Goal: Information Seeking & Learning: Get advice/opinions

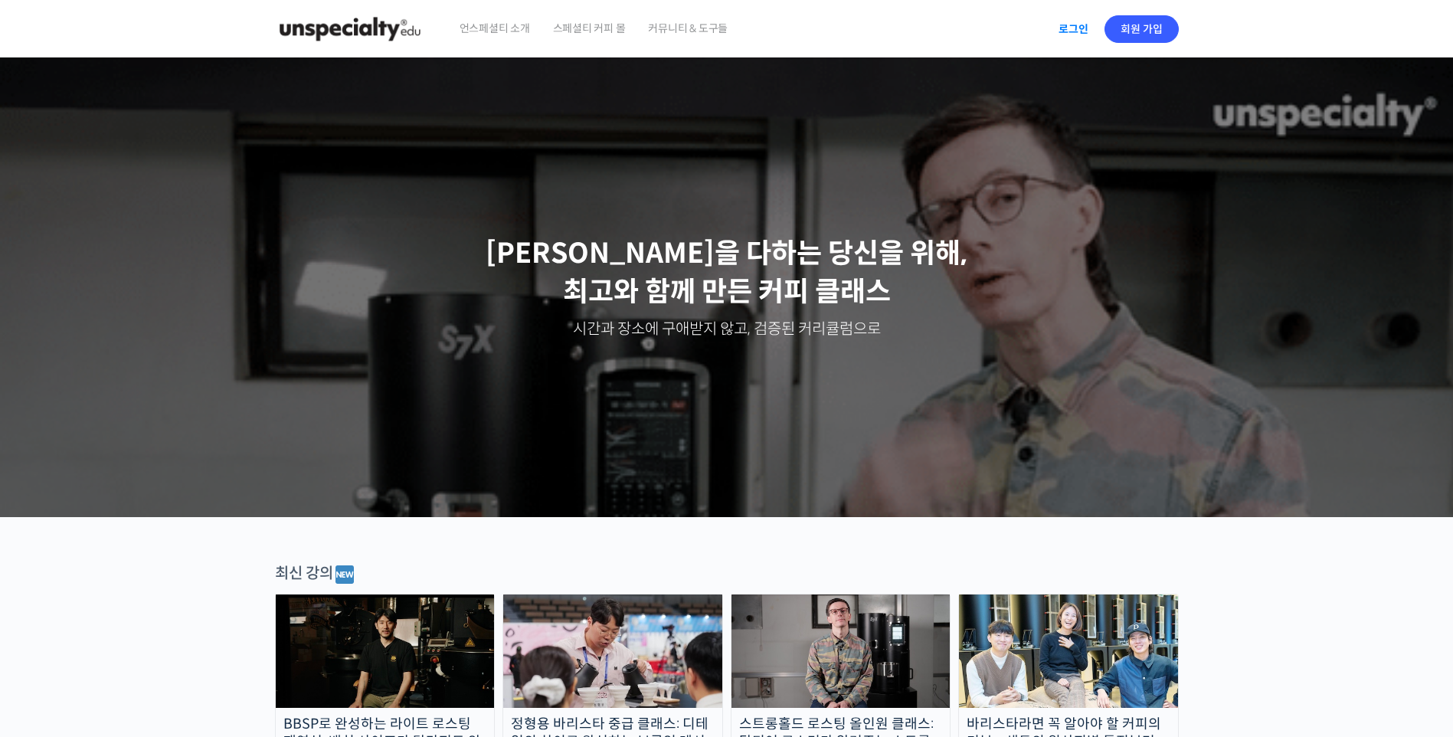
click at [1071, 31] on link "로그인" at bounding box center [1073, 28] width 48 height 35
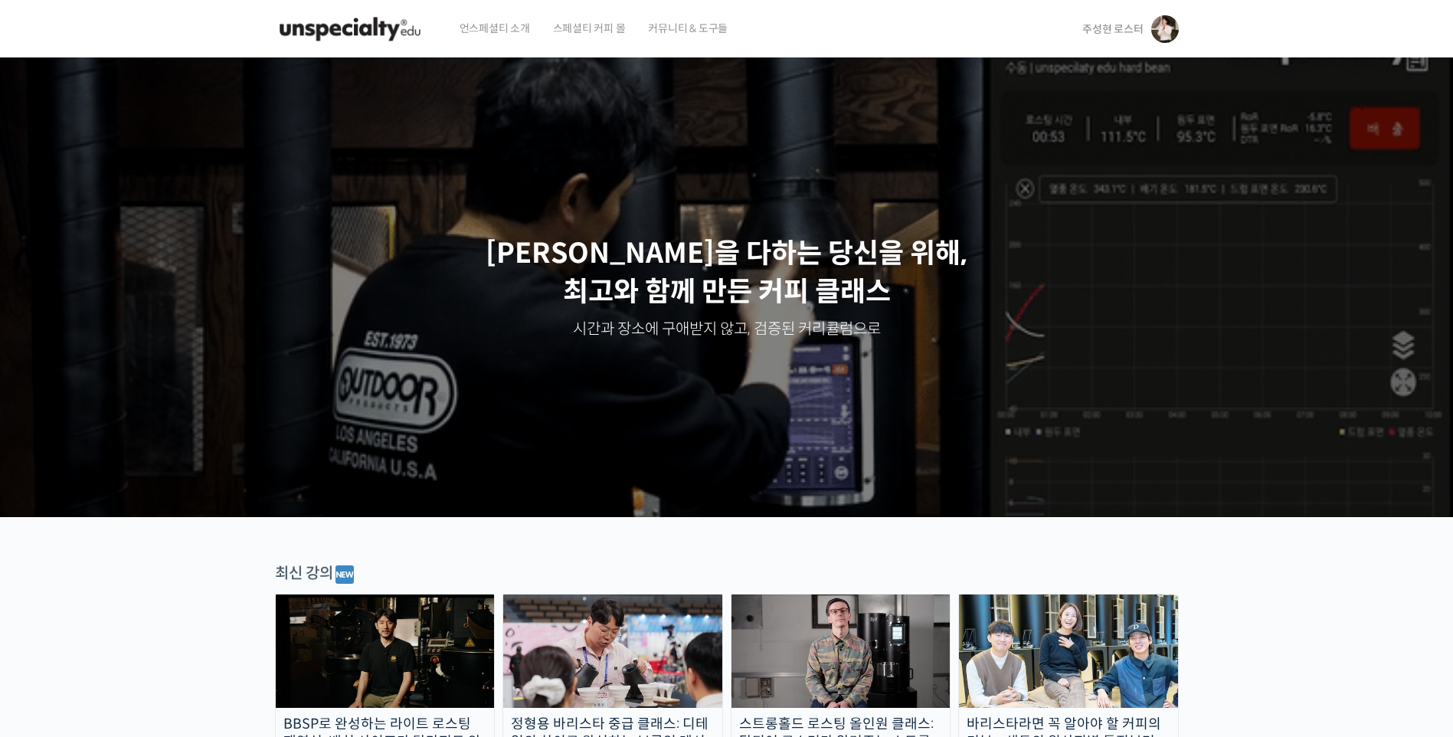
click at [1157, 18] on img at bounding box center [1165, 29] width 28 height 28
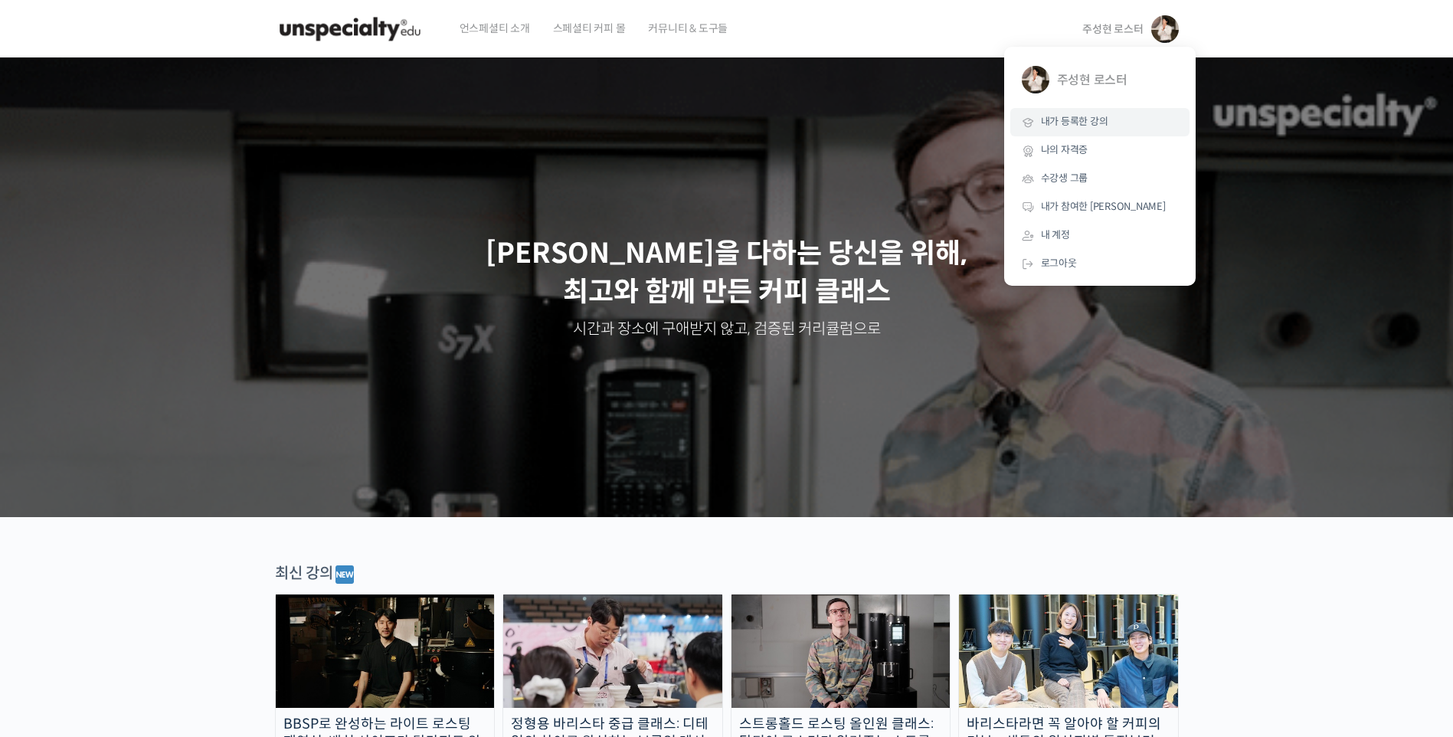
click at [1066, 120] on span "내가 등록한 강의" at bounding box center [1074, 121] width 67 height 13
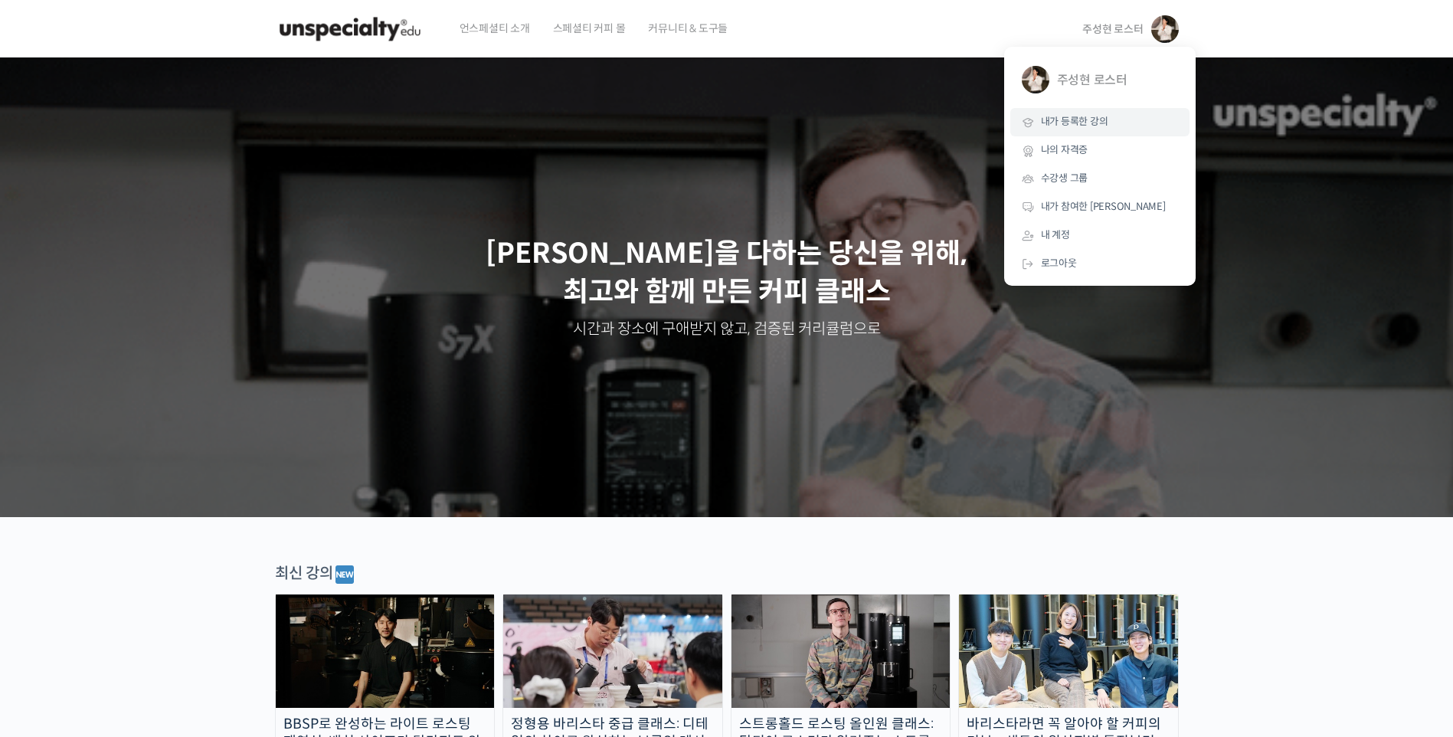
click at [1066, 120] on span "내가 등록한 강의" at bounding box center [1074, 121] width 67 height 13
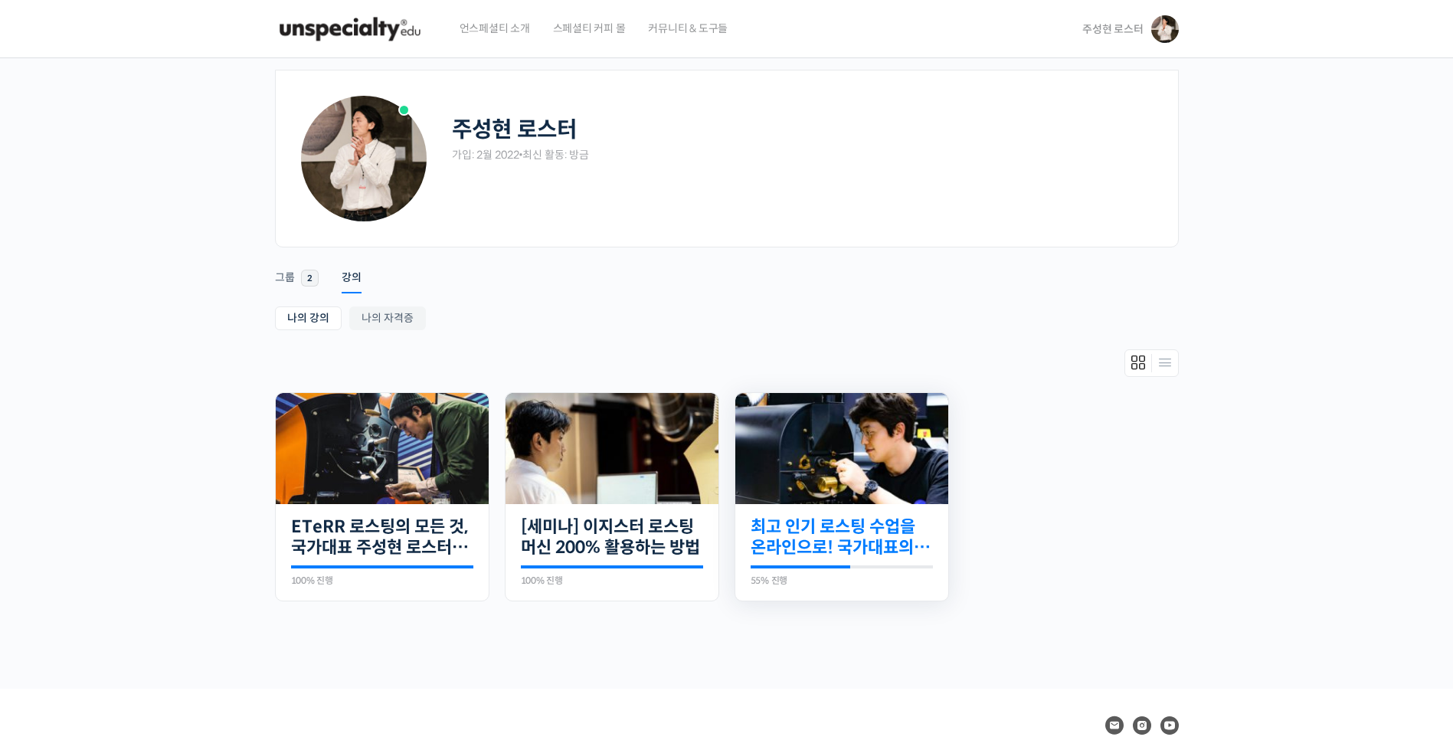
click at [842, 539] on link "최고 인기 로스팅 수업을 온라인으로! 국가대표의 로스팅 클래스" at bounding box center [842, 537] width 182 height 42
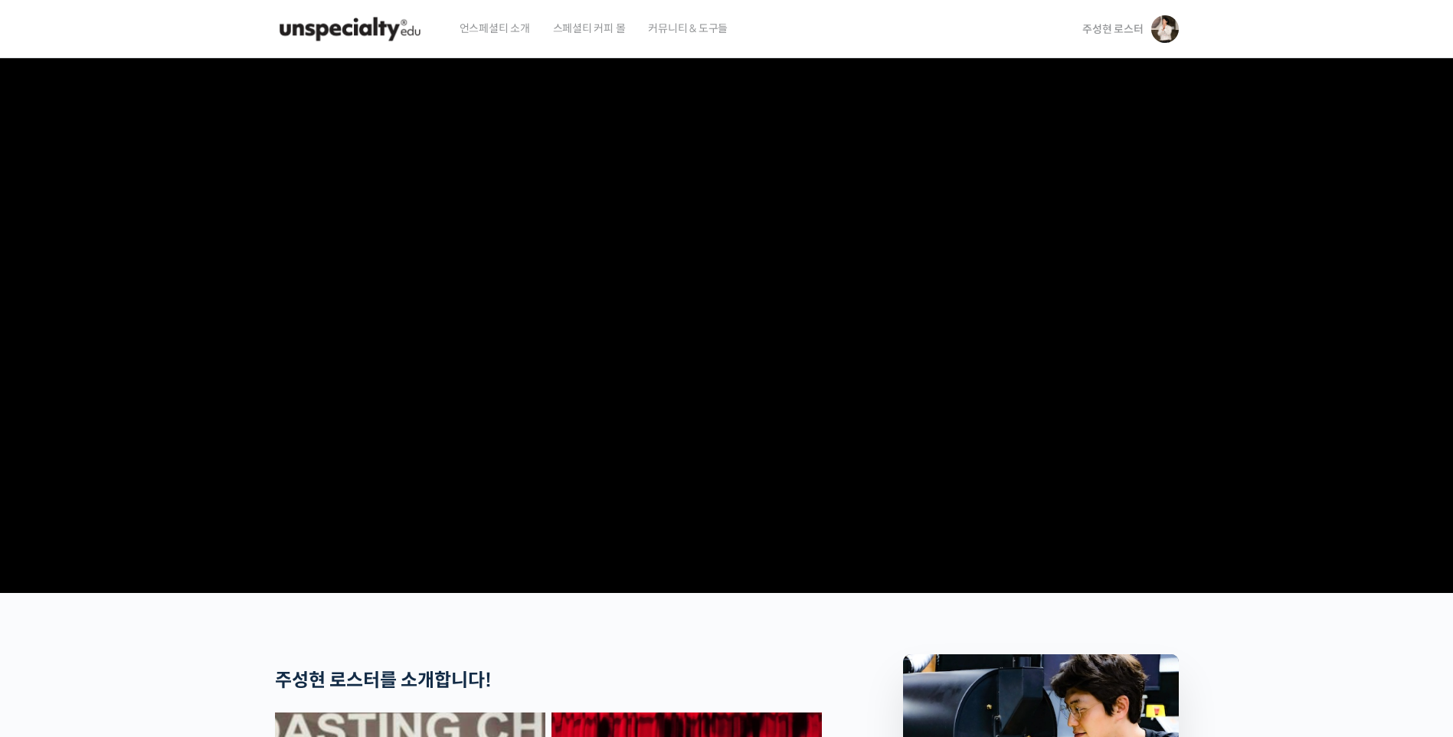
click at [1171, 29] on img at bounding box center [1165, 29] width 28 height 28
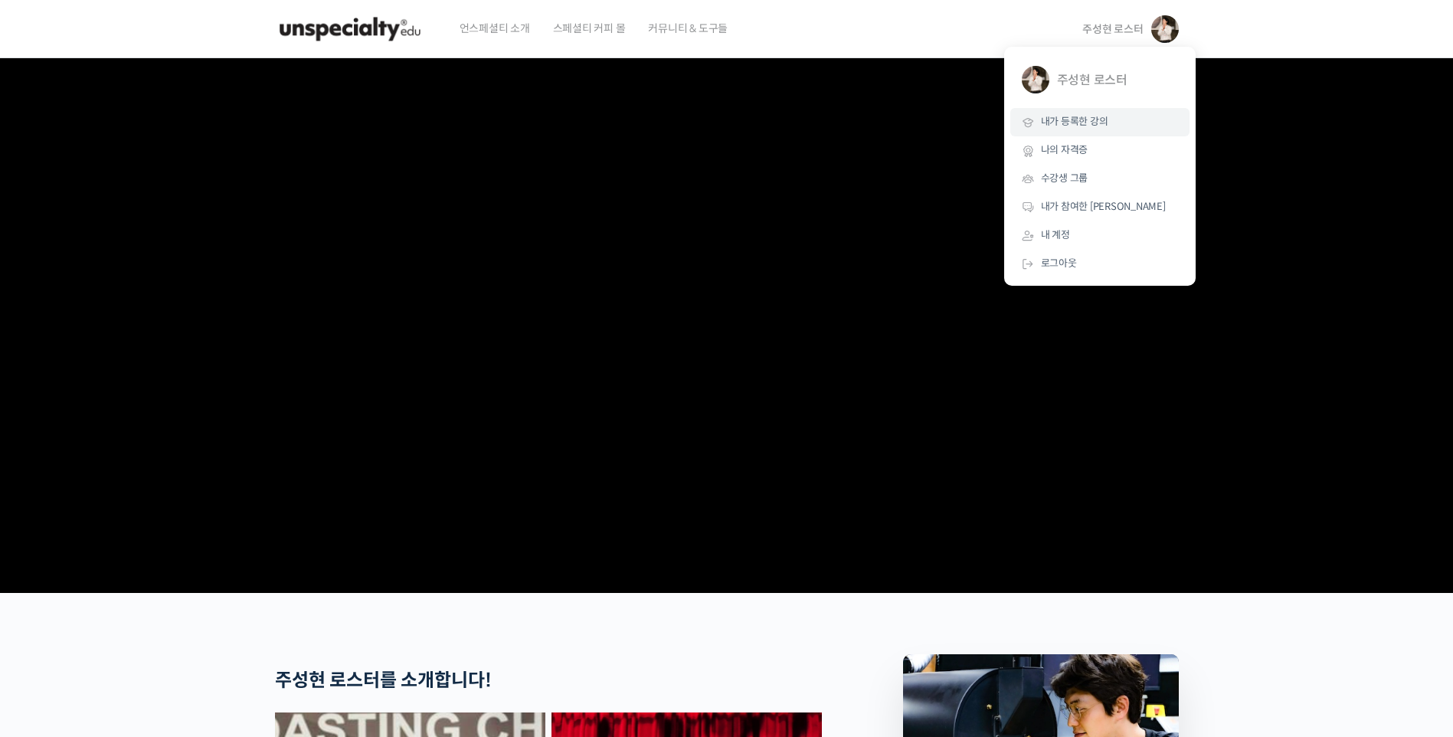
click at [1056, 121] on span "내가 등록한 강의" at bounding box center [1074, 121] width 67 height 13
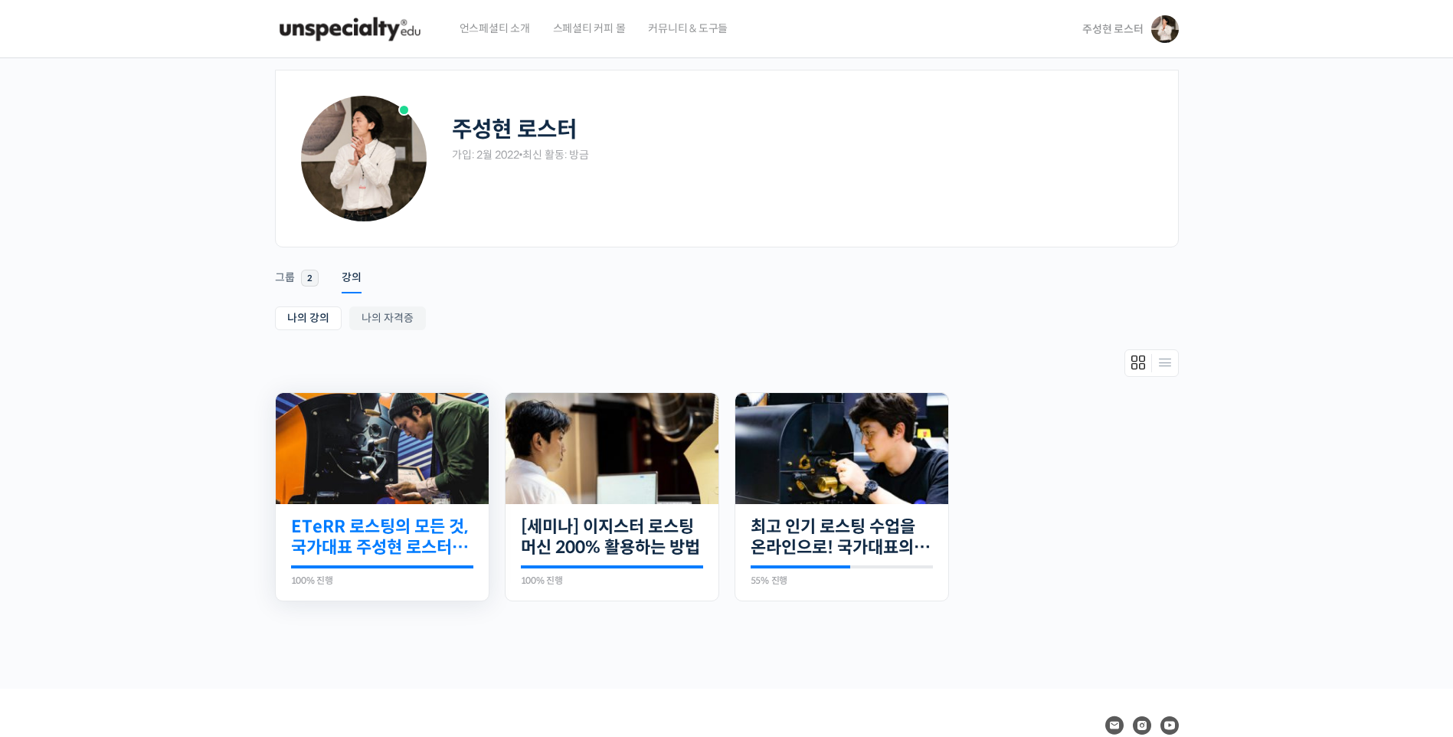
click at [379, 539] on link "ETeRR 로스팅의 모든 것, 국가대표 주성현 로스터의 심화 클래스" at bounding box center [382, 537] width 182 height 42
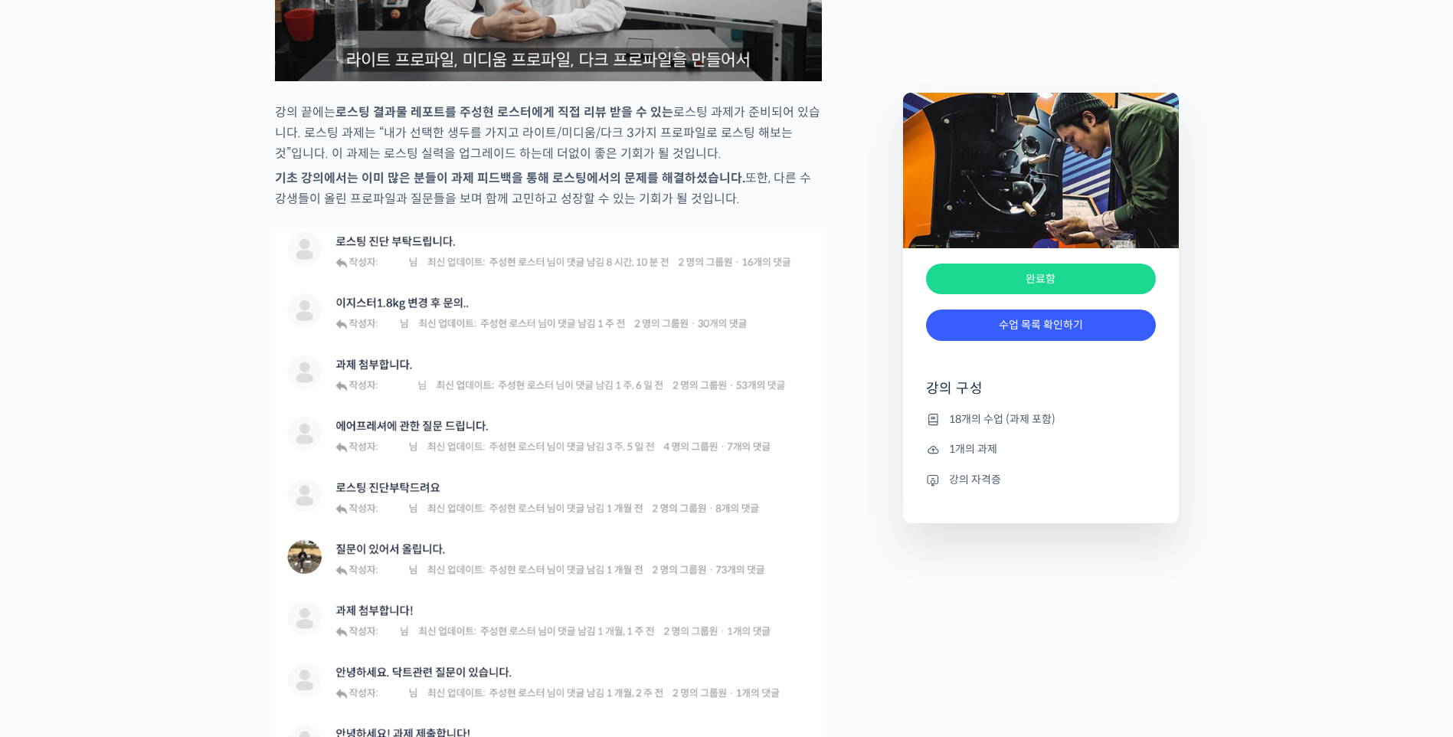
scroll to position [4979, 0]
click at [490, 628] on img at bounding box center [548, 533] width 547 height 609
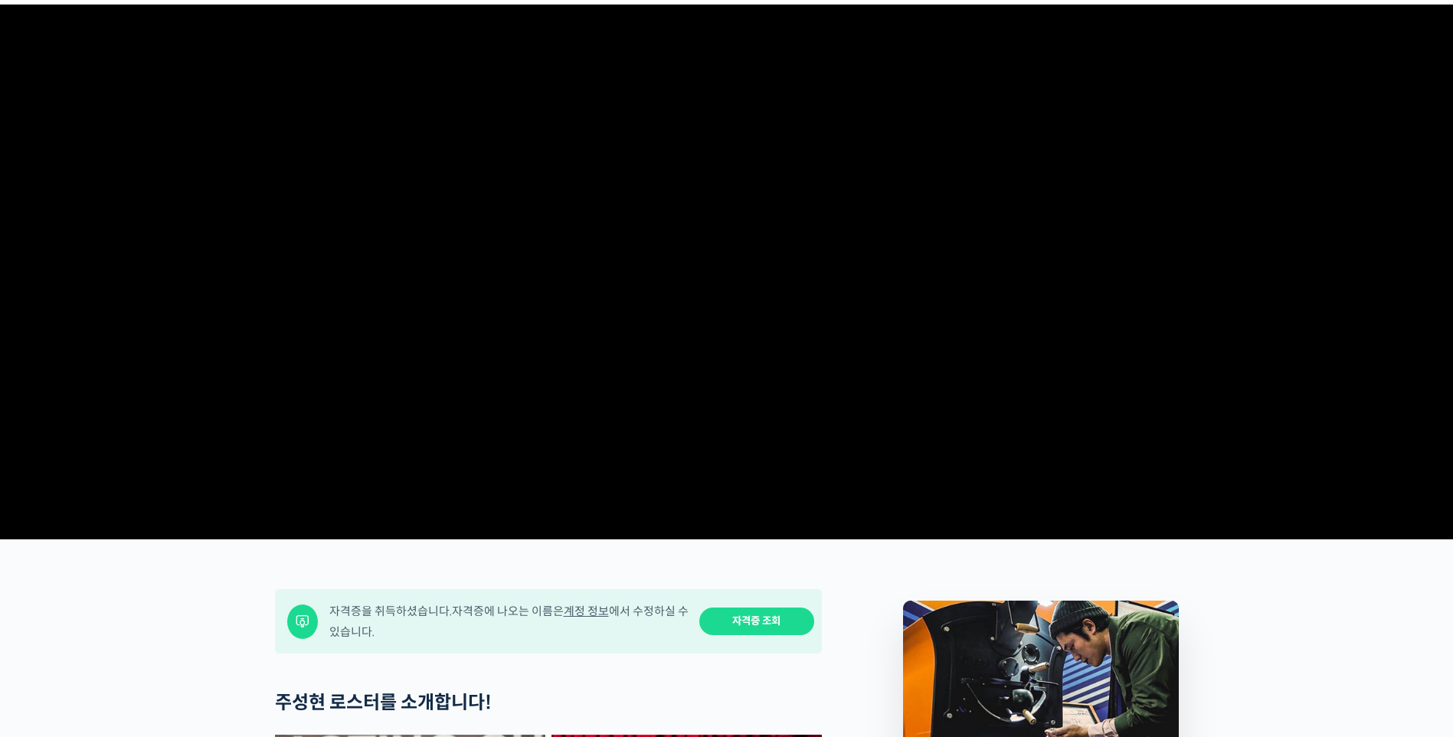
scroll to position [0, 0]
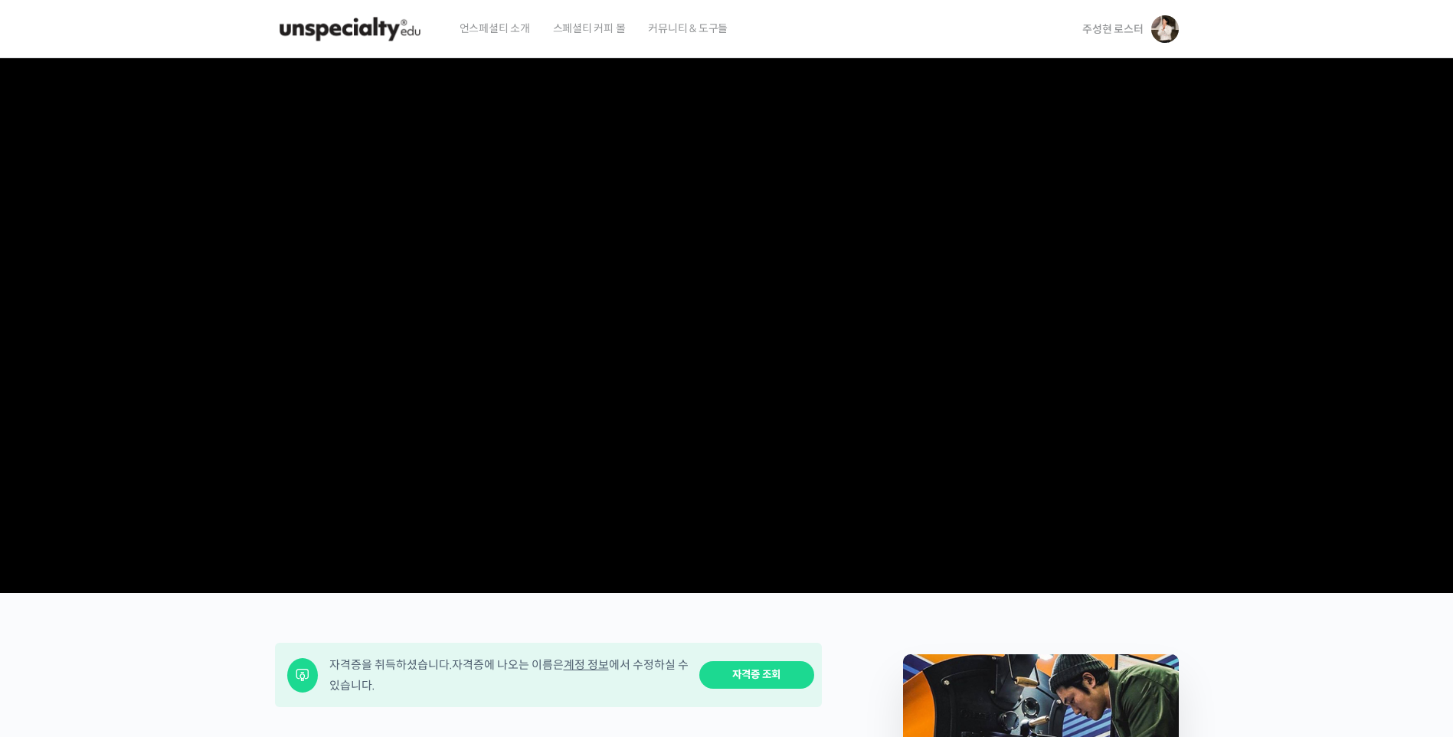
click at [1161, 31] on img at bounding box center [1165, 29] width 28 height 28
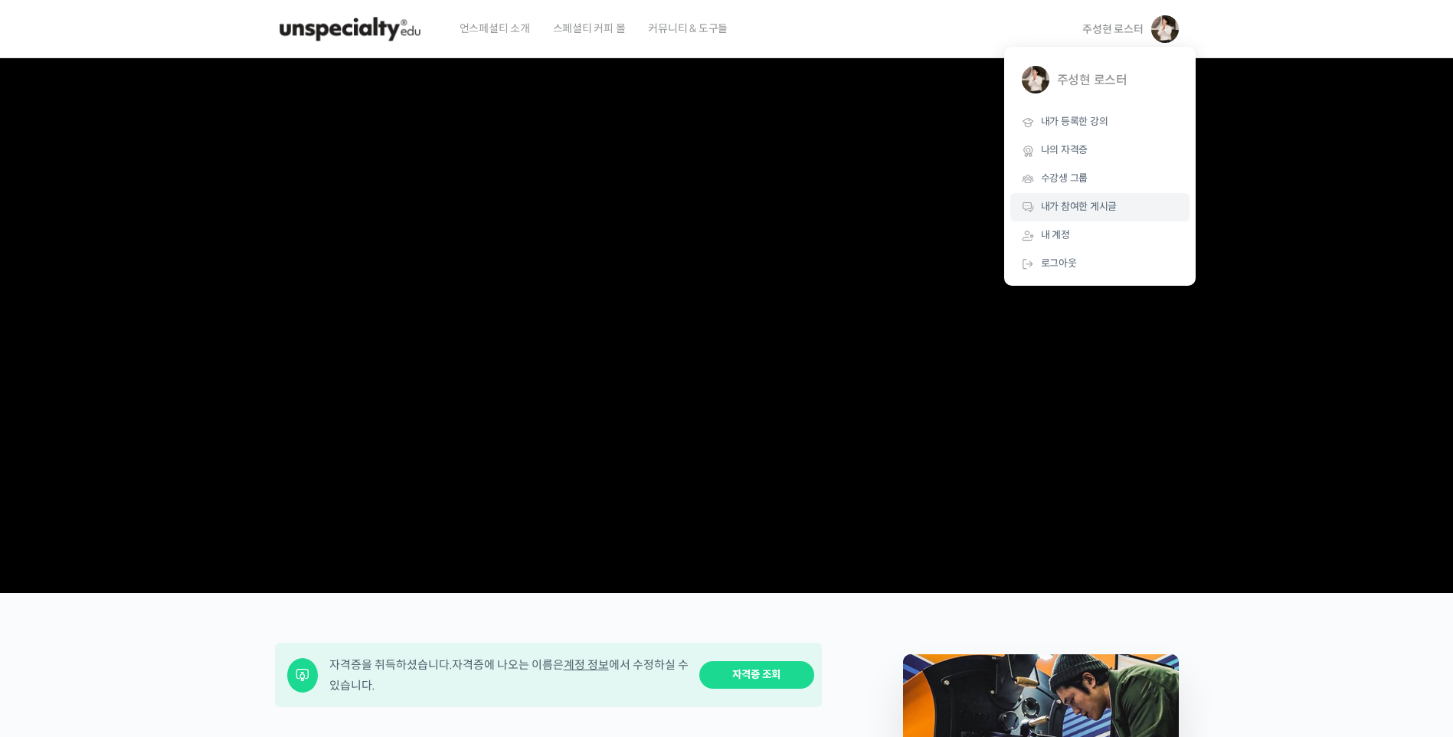
click at [1092, 208] on span "내가 참여한 게시글" at bounding box center [1079, 206] width 77 height 13
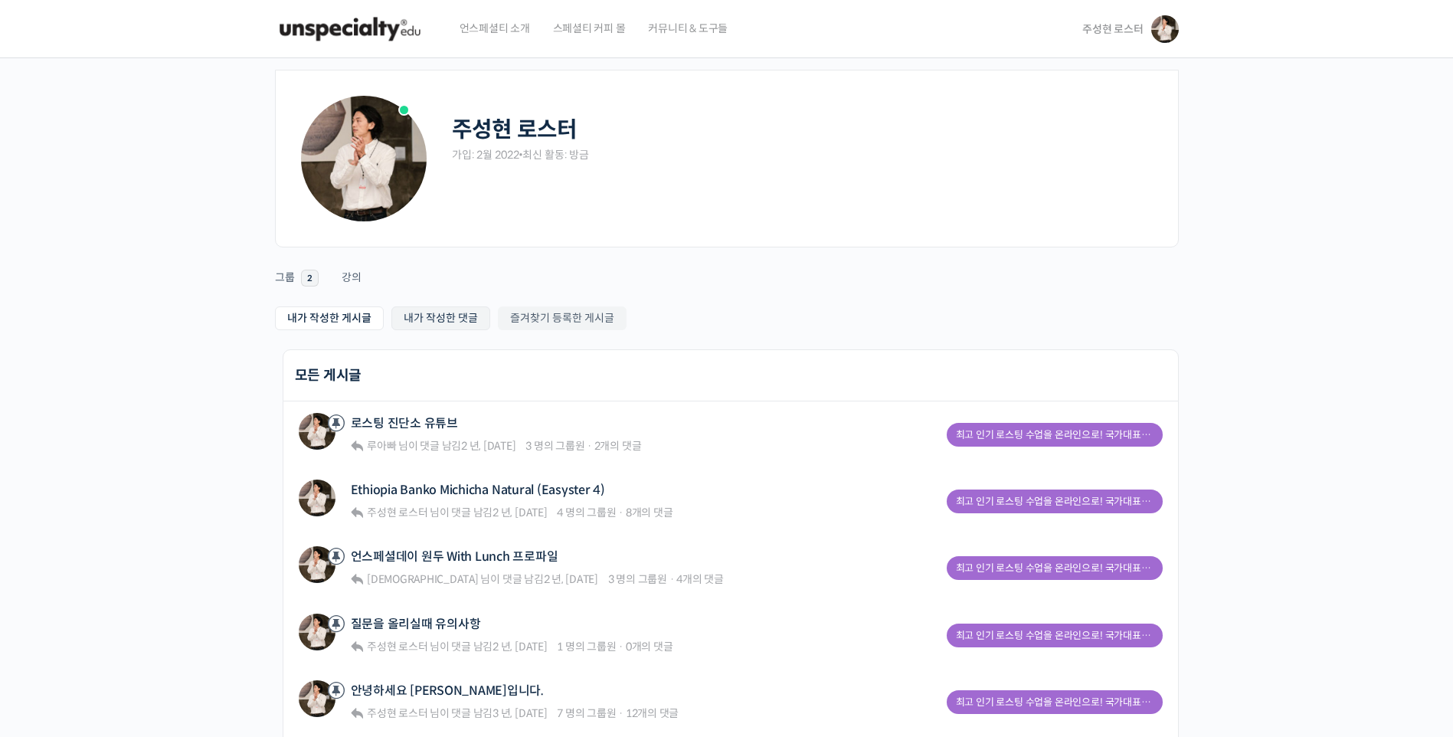
click at [476, 318] on link "내가 작성한 댓글" at bounding box center [440, 318] width 99 height 24
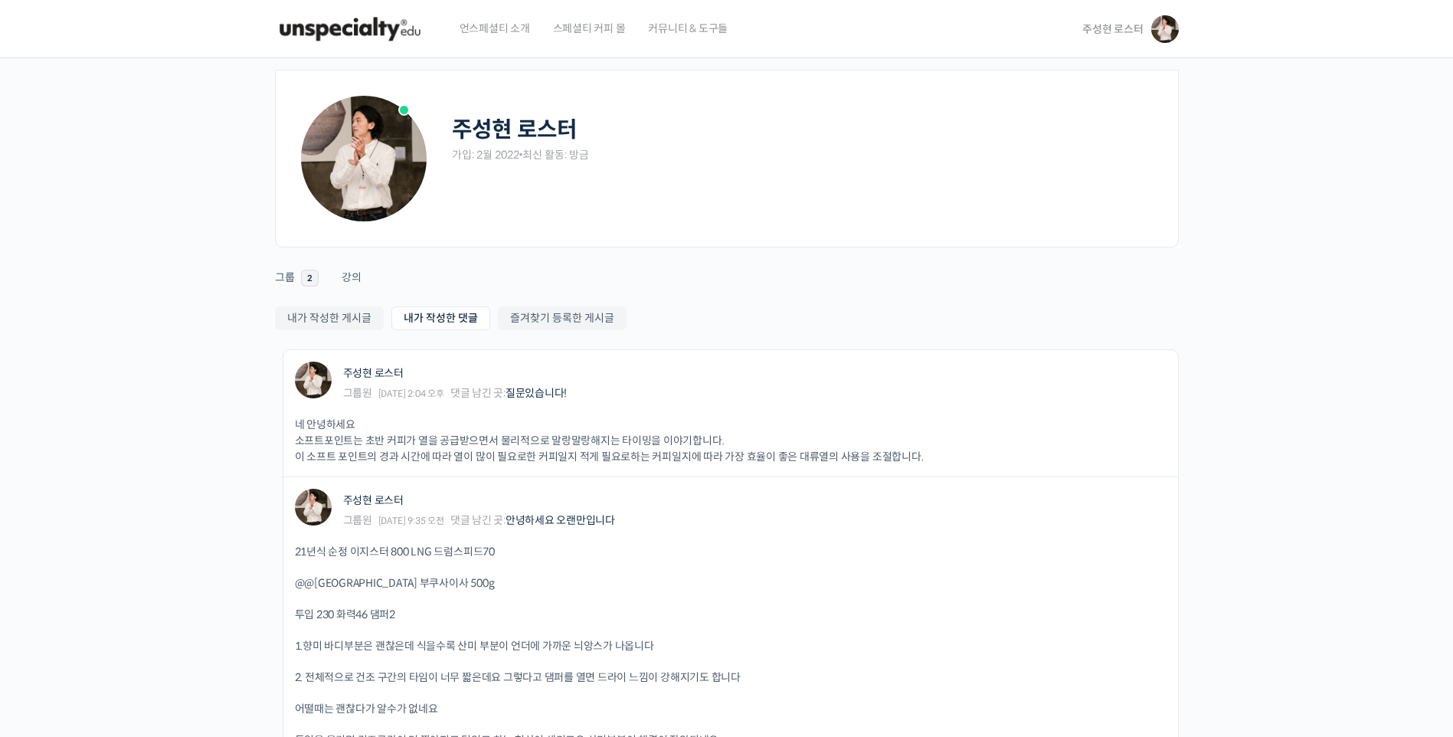
drag, startPoint x: 0, startPoint y: 0, endPoint x: 158, endPoint y: 470, distance: 495.4
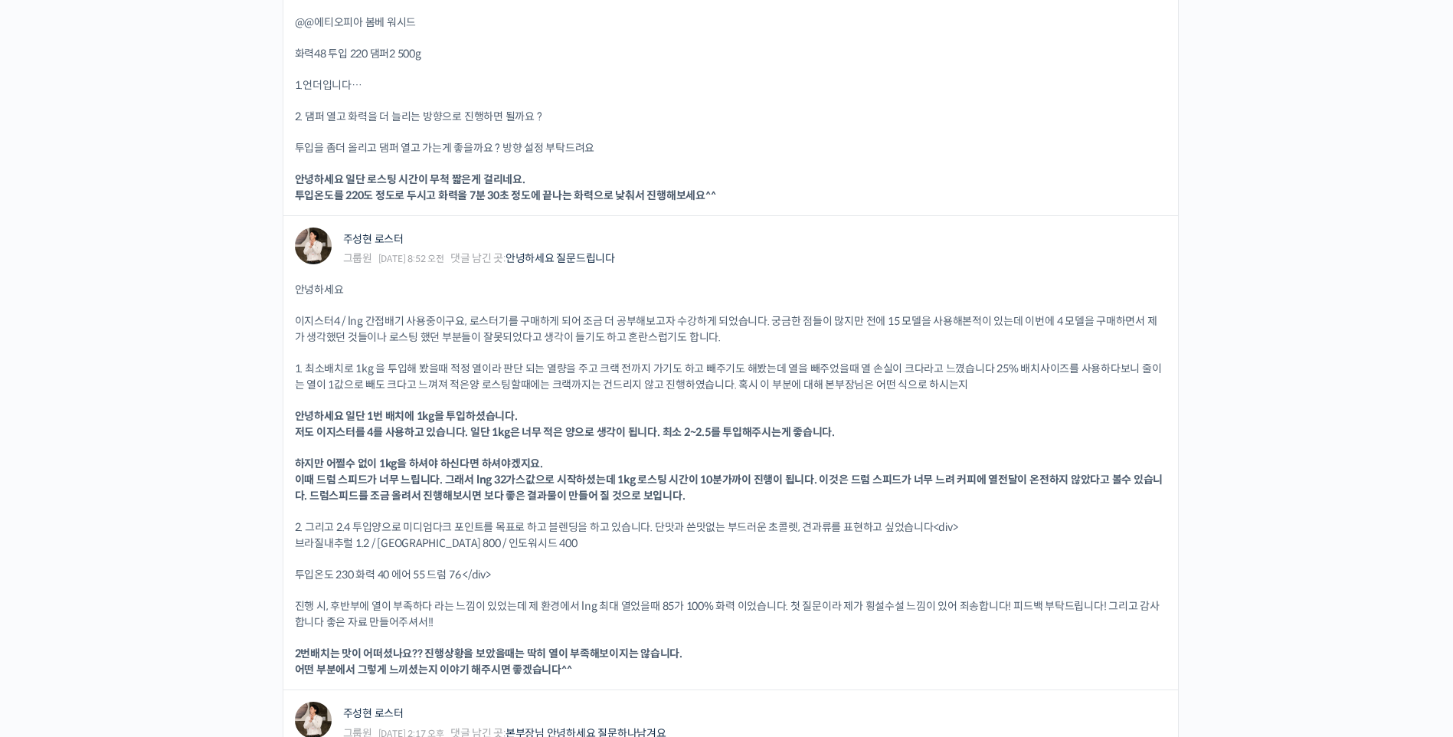
scroll to position [843, 0]
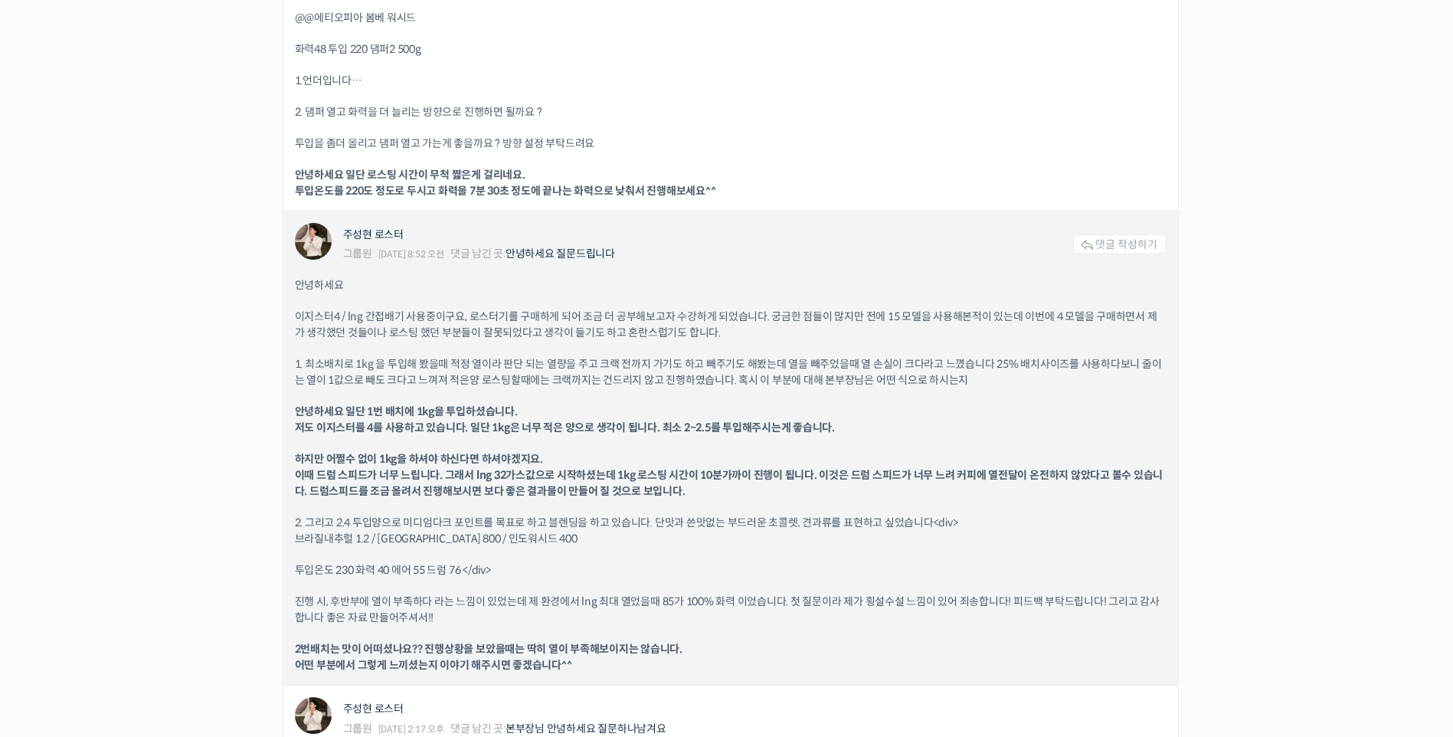
click at [542, 352] on div "안녕하세요 이지스터4 / lng 간접배기 사용중이구요, 로스터기를 구매하게 되어 조금 더 공부해보고자 수강하게 되었습니다. 궁금한 점들이 많지…" at bounding box center [731, 475] width 872 height 396
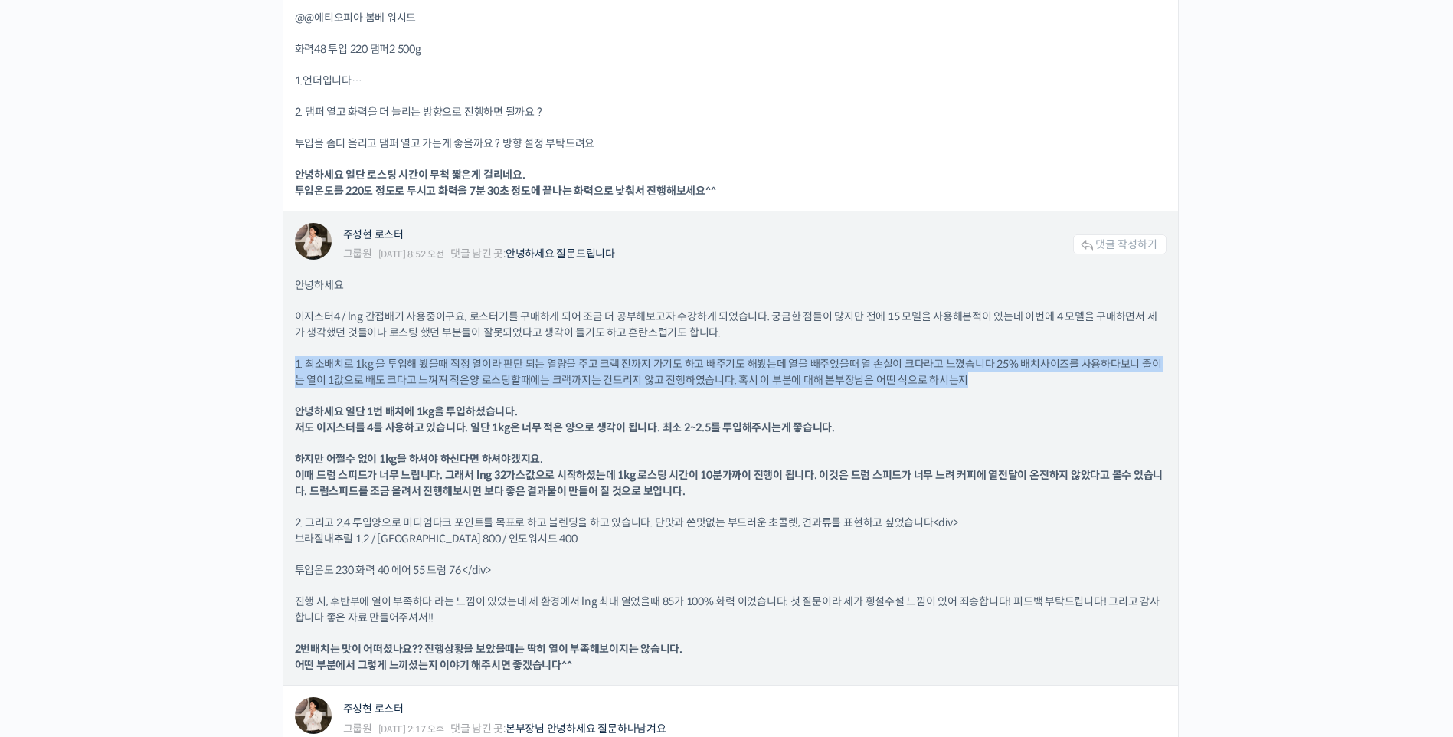
click at [542, 352] on div "안녕하세요 이지스터4 / lng 간접배기 사용중이구요, 로스터기를 구매하게 되어 조금 더 공부해보고자 수강하게 되었습니다. 궁금한 점들이 많지…" at bounding box center [731, 475] width 872 height 396
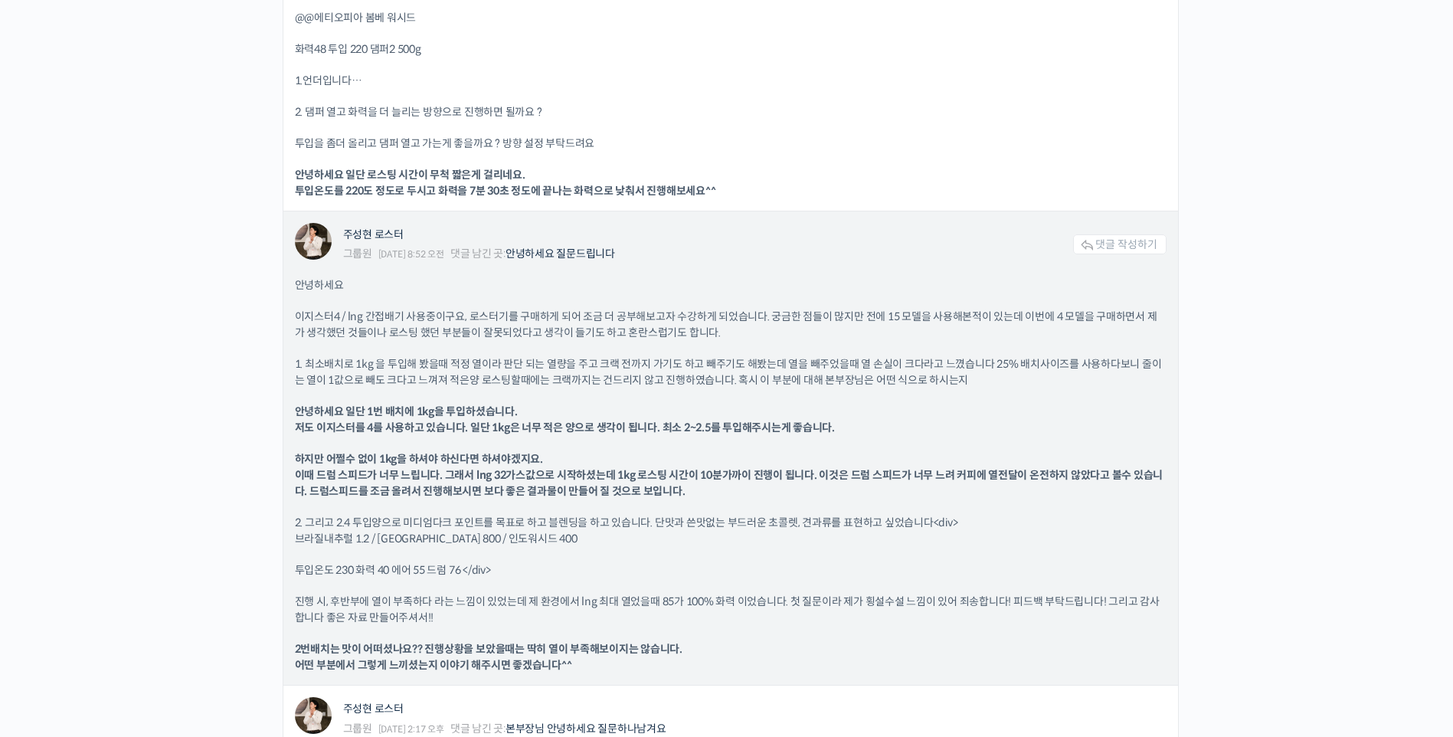
drag, startPoint x: 542, startPoint y: 352, endPoint x: 411, endPoint y: 312, distance: 137.6
click at [411, 312] on p "이지스터4 / lng 간접배기 사용중이구요, 로스터기를 구매하게 되어 조금 더 공부해보고자 수강하게 되었습니다. 궁금한 점들이 많지만 전에 1…" at bounding box center [731, 325] width 872 height 32
click at [435, 319] on p "이지스터4 / lng 간접배기 사용중이구요, 로스터기를 구매하게 되어 조금 더 공부해보고자 수강하게 되었습니다. 궁금한 점들이 많지만 전에 1…" at bounding box center [731, 325] width 872 height 32
click at [615, 248] on link "안녕하세요 질문드립니다" at bounding box center [561, 254] width 110 height 14
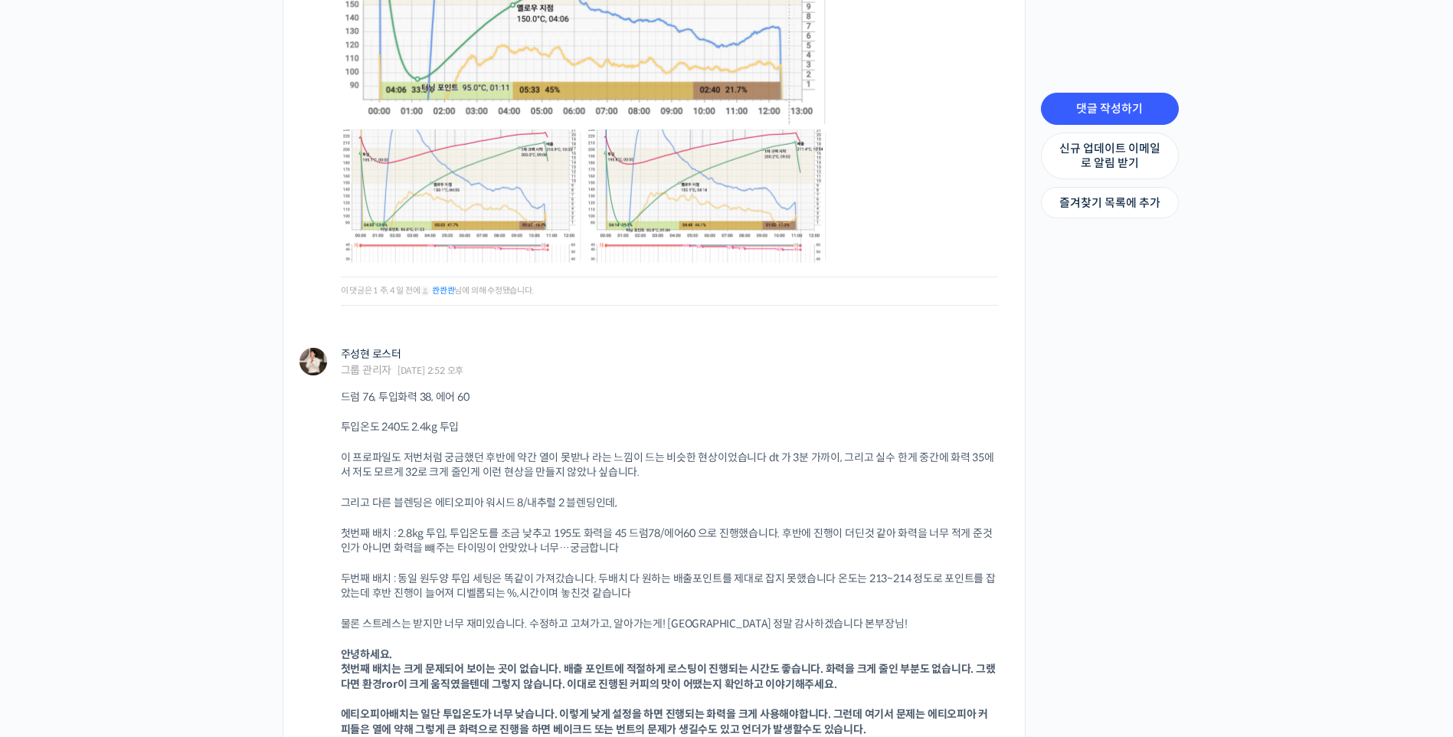
scroll to position [2079, 0]
